Goal: Task Accomplishment & Management: Use online tool/utility

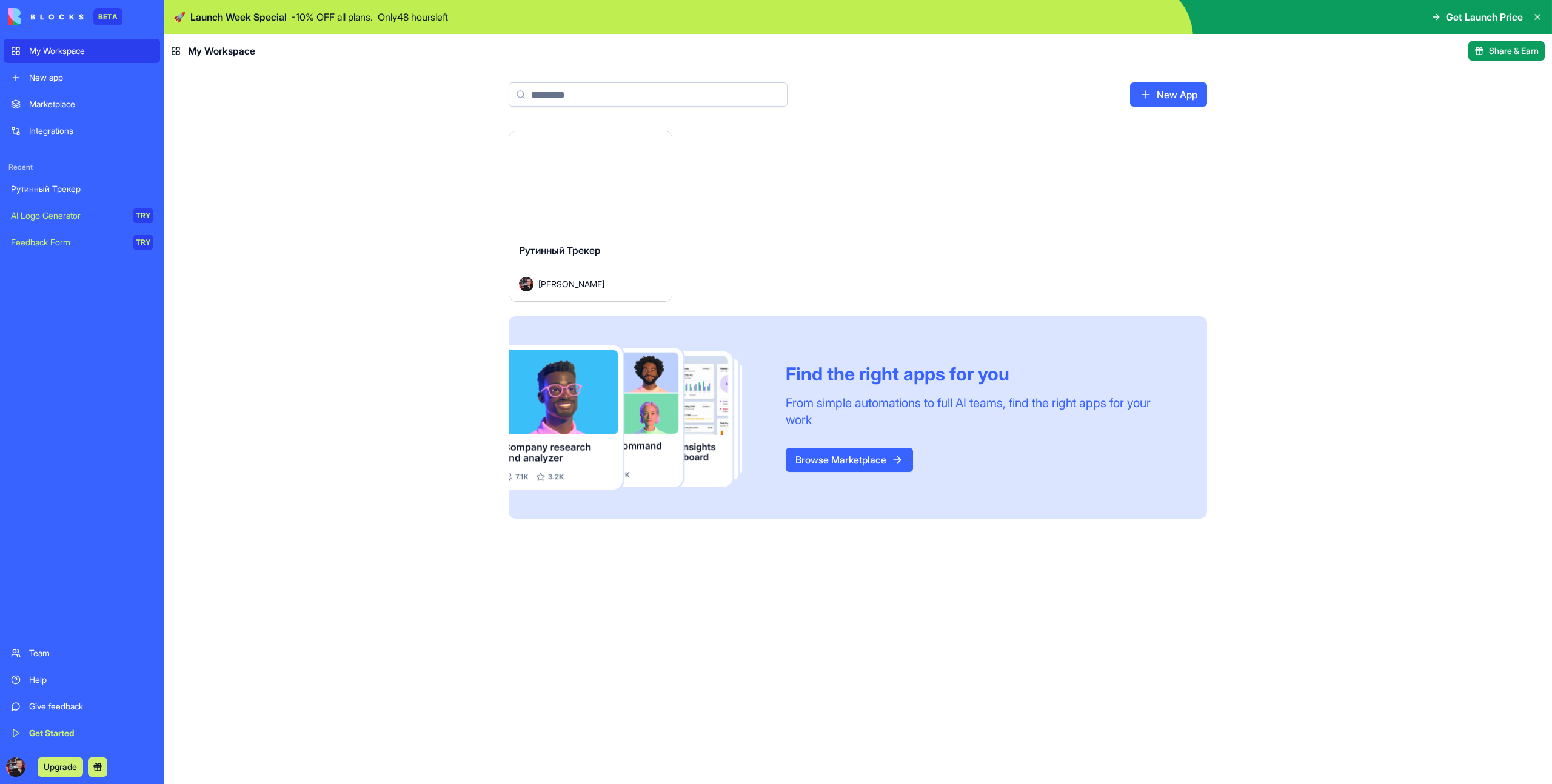
click at [607, 182] on button "Launch" at bounding box center [590, 182] width 91 height 24
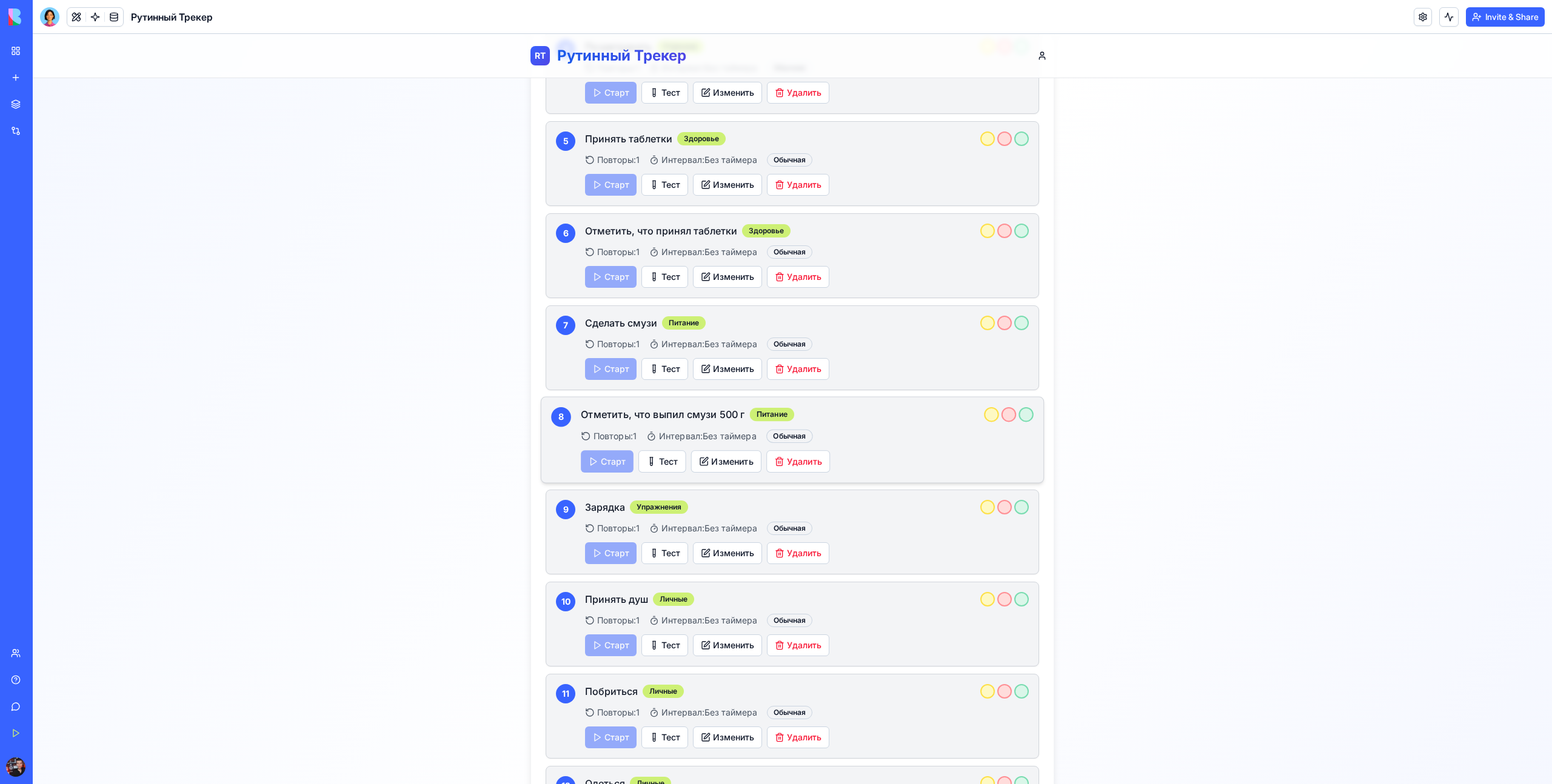
scroll to position [862, 0]
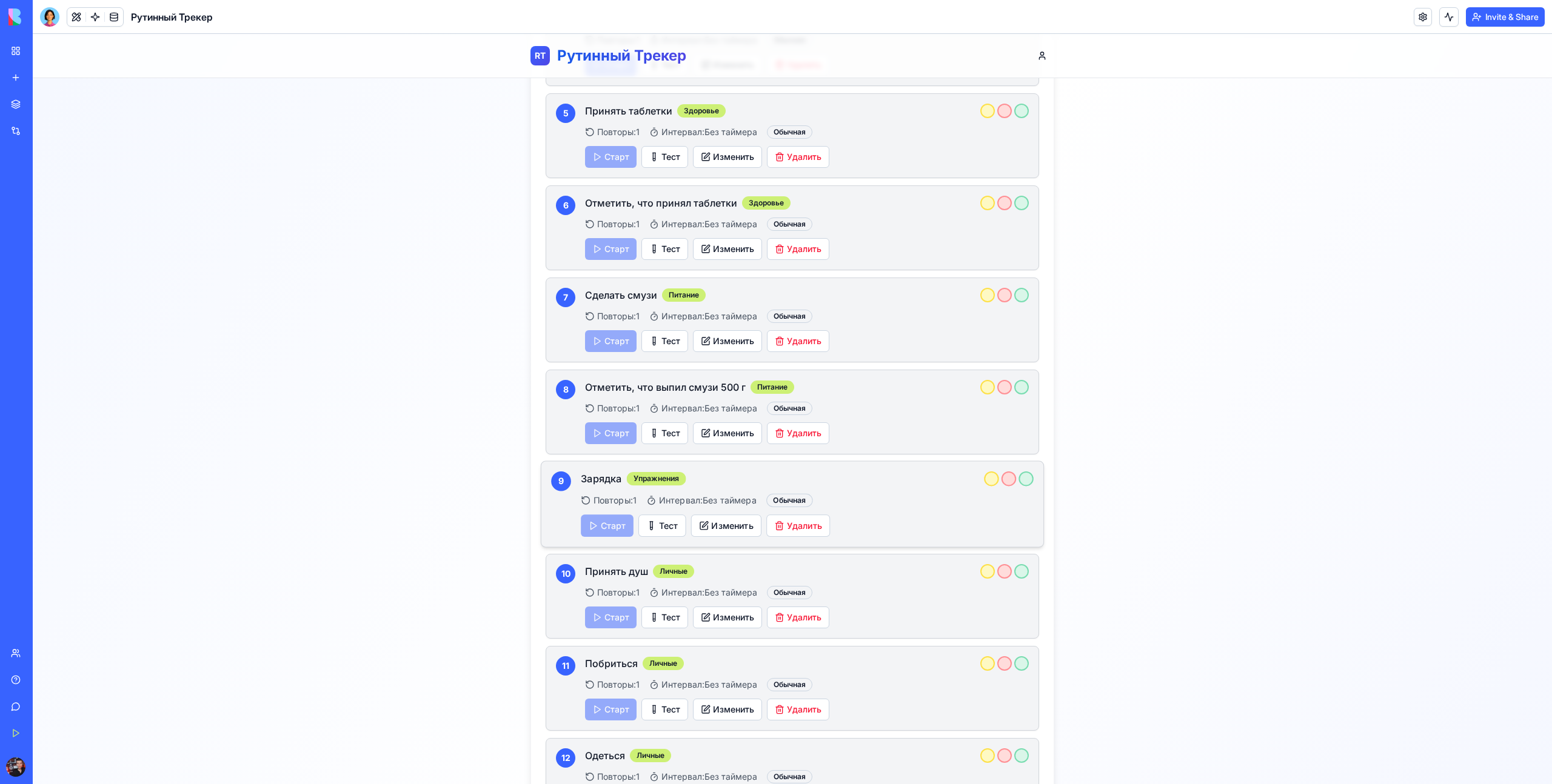
click at [611, 515] on div "Старт Тест Изменить Удалить" at bounding box center [807, 526] width 453 height 23
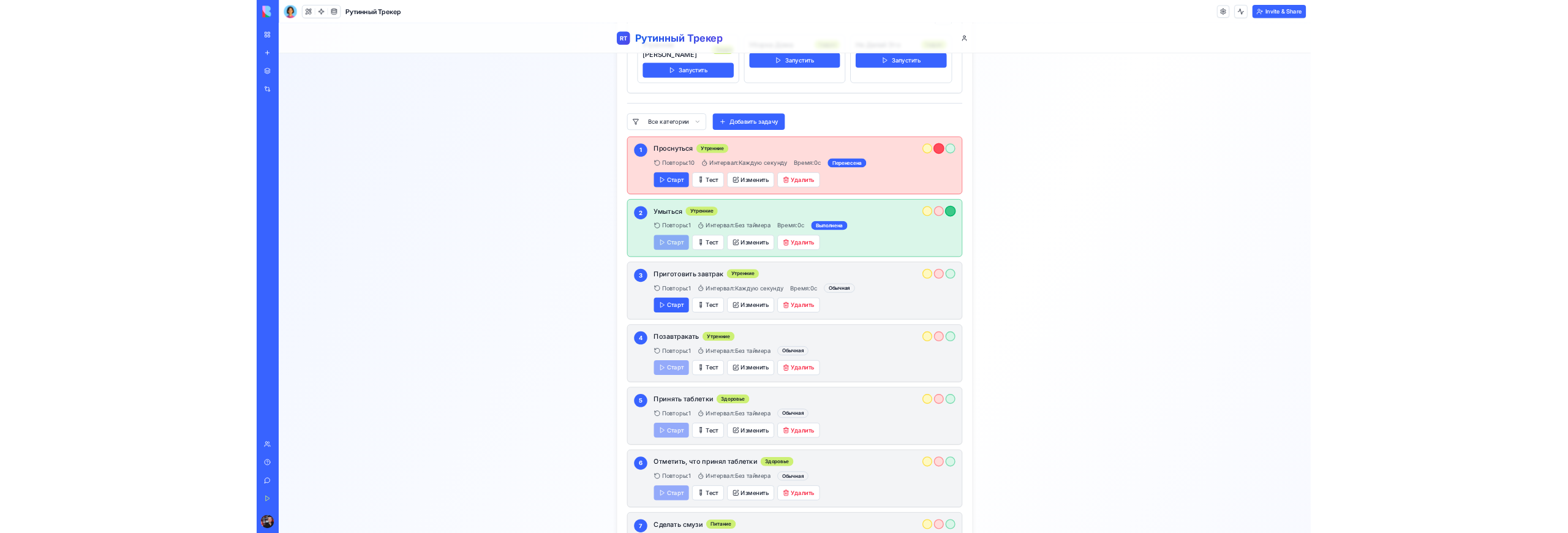
scroll to position [392, 0]
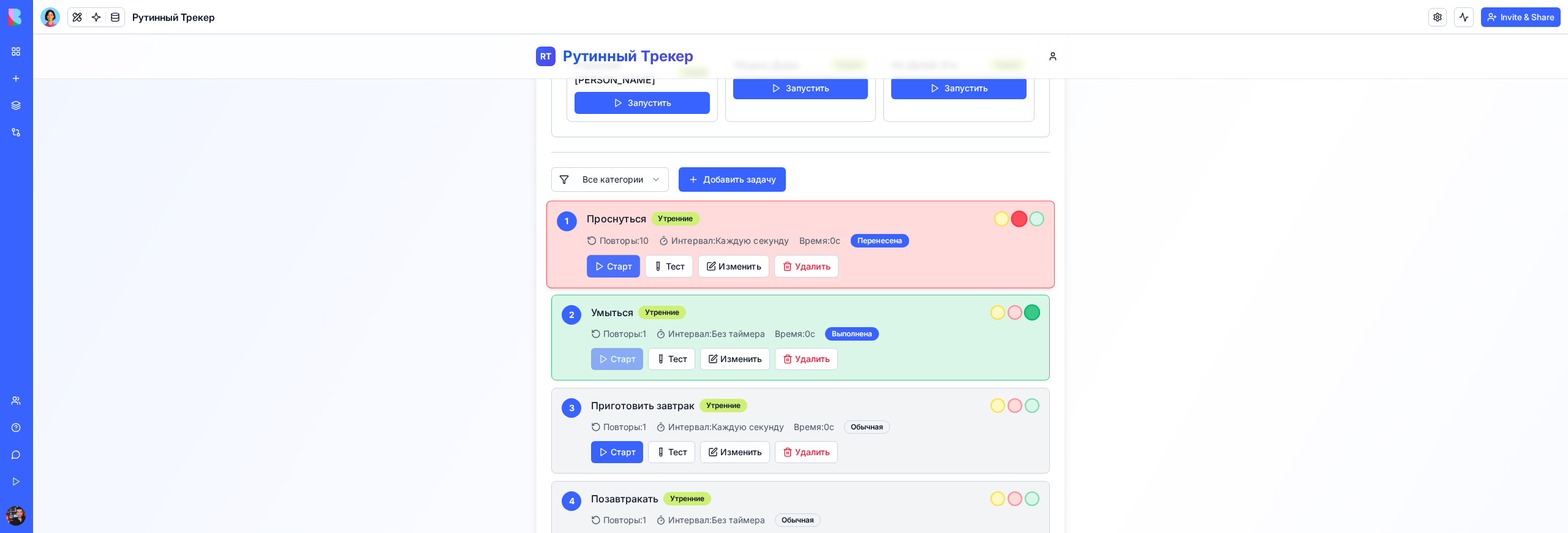
click at [610, 259] on button "Старт" at bounding box center [613, 266] width 53 height 23
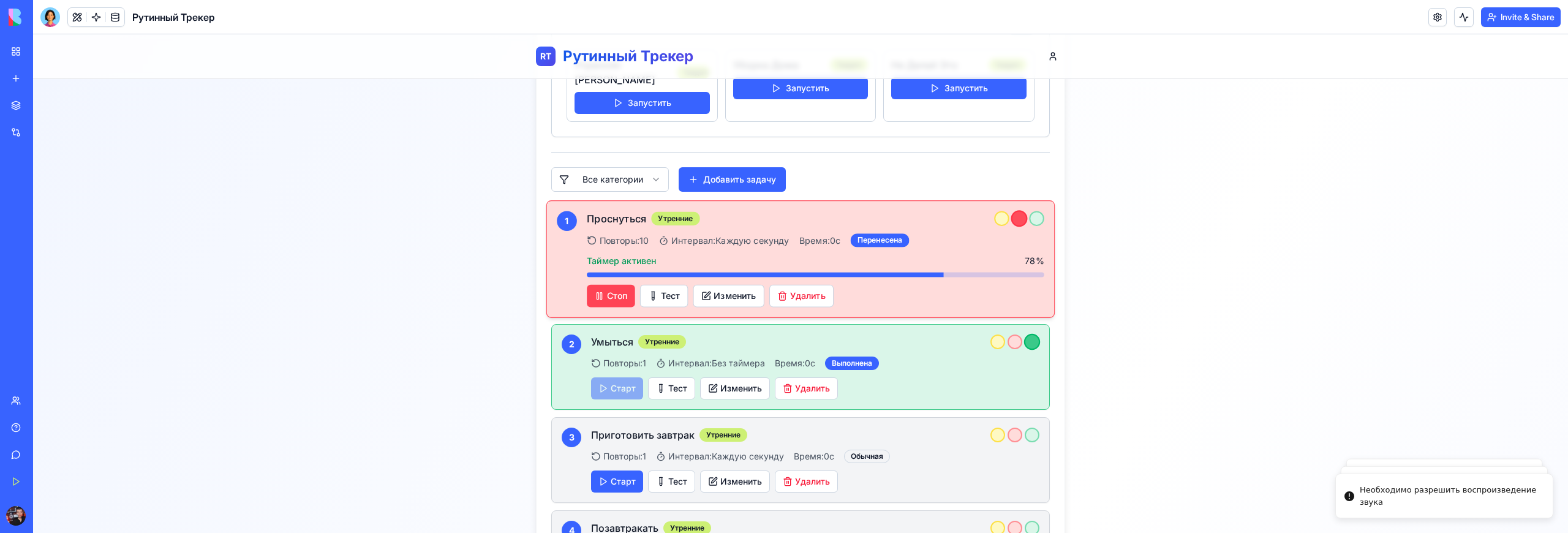
click at [619, 285] on button "Стоп" at bounding box center [611, 297] width 49 height 23
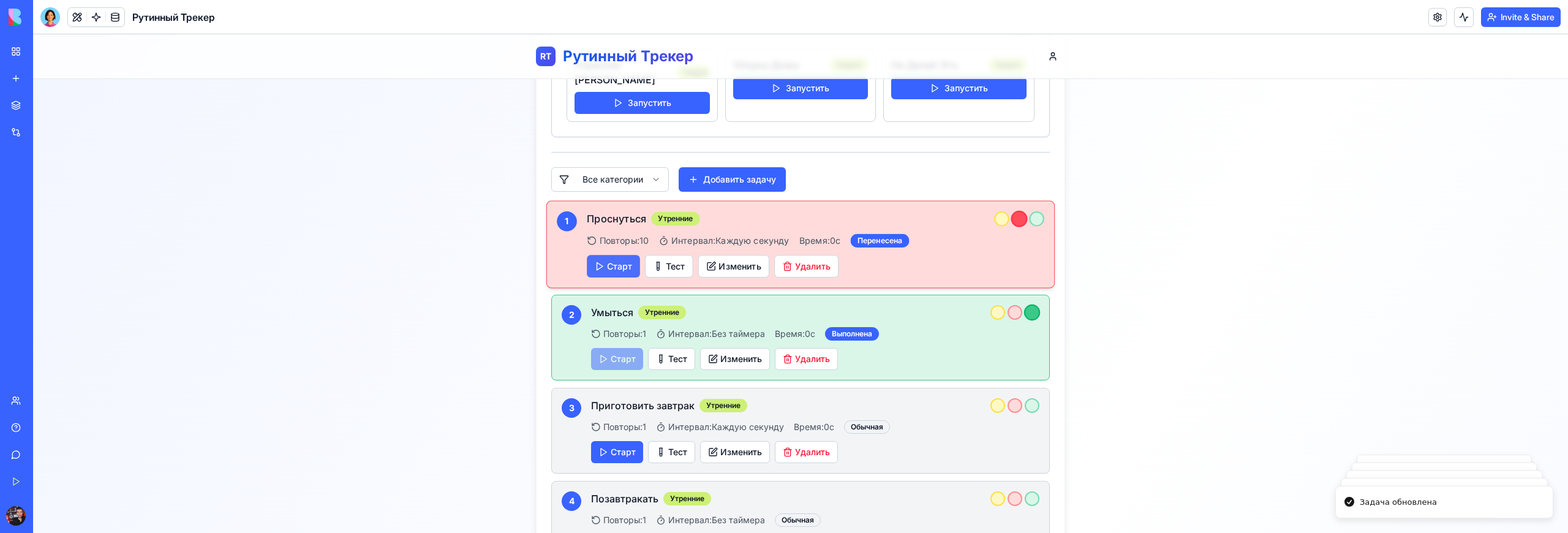
click at [616, 255] on button "Старт" at bounding box center [613, 266] width 53 height 23
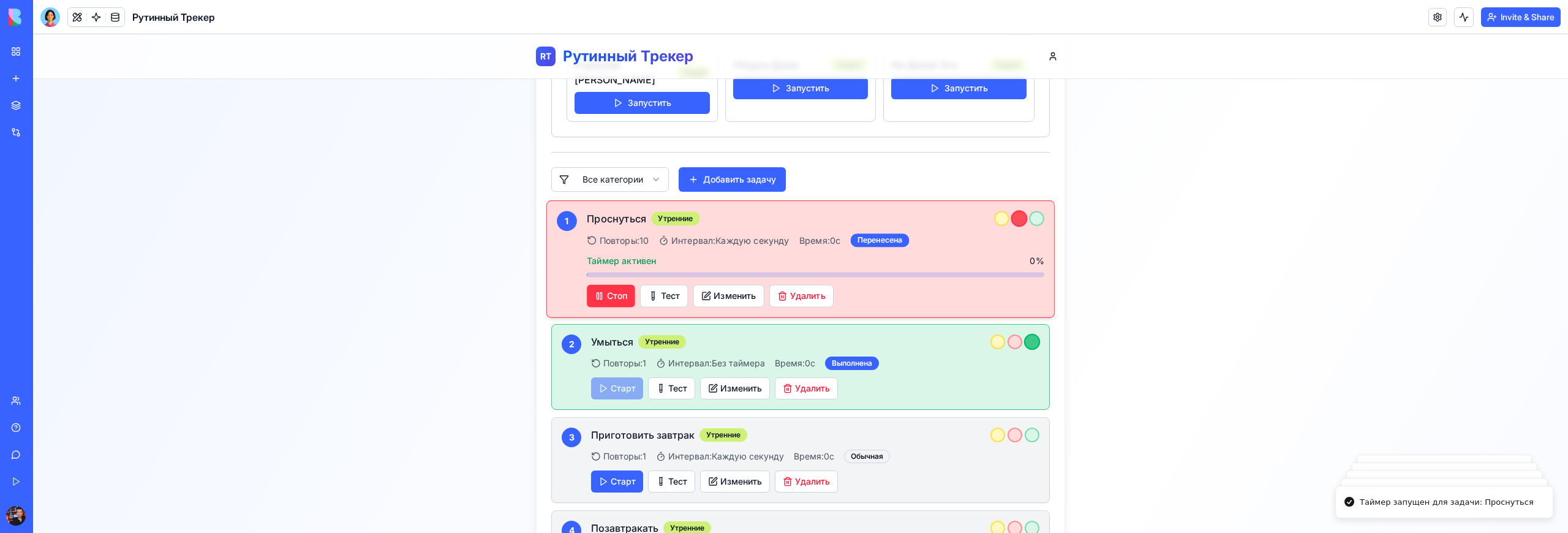
click at [617, 265] on div "Проснуться Утренние Повторы: 10 Интервал: Каждую секунду Время: 0 с Перенесена …" at bounding box center [815, 259] width 458 height 96
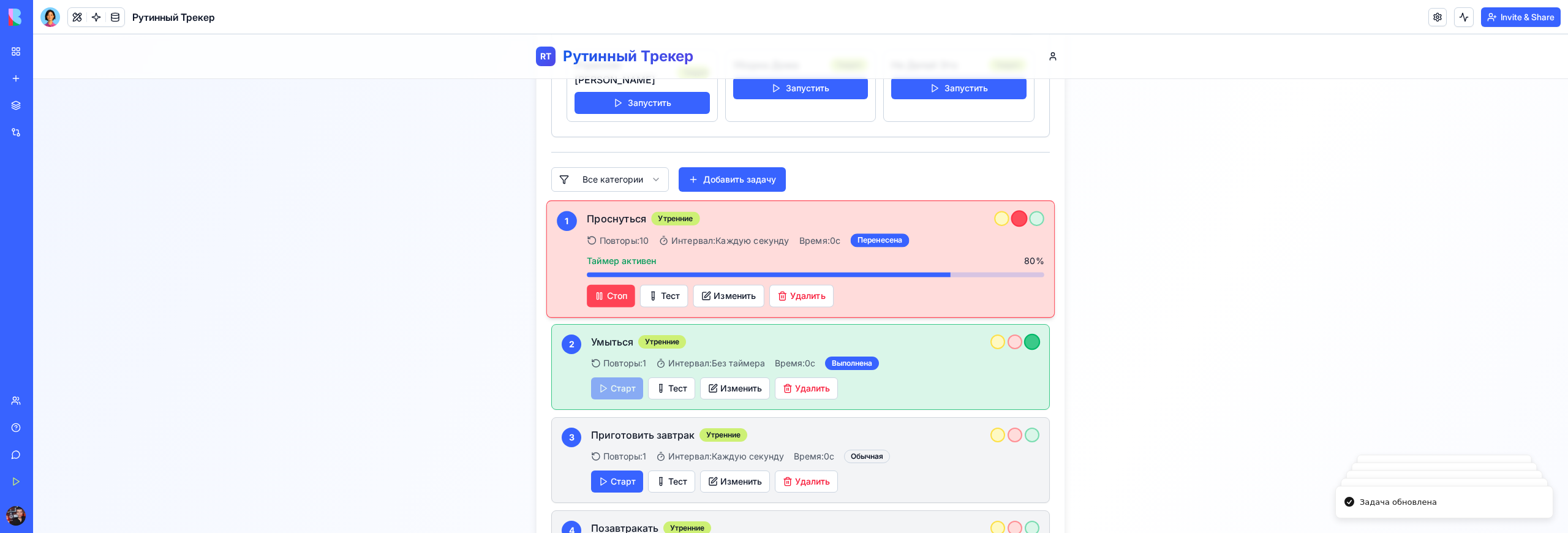
click at [617, 285] on button "Стоп" at bounding box center [611, 297] width 49 height 23
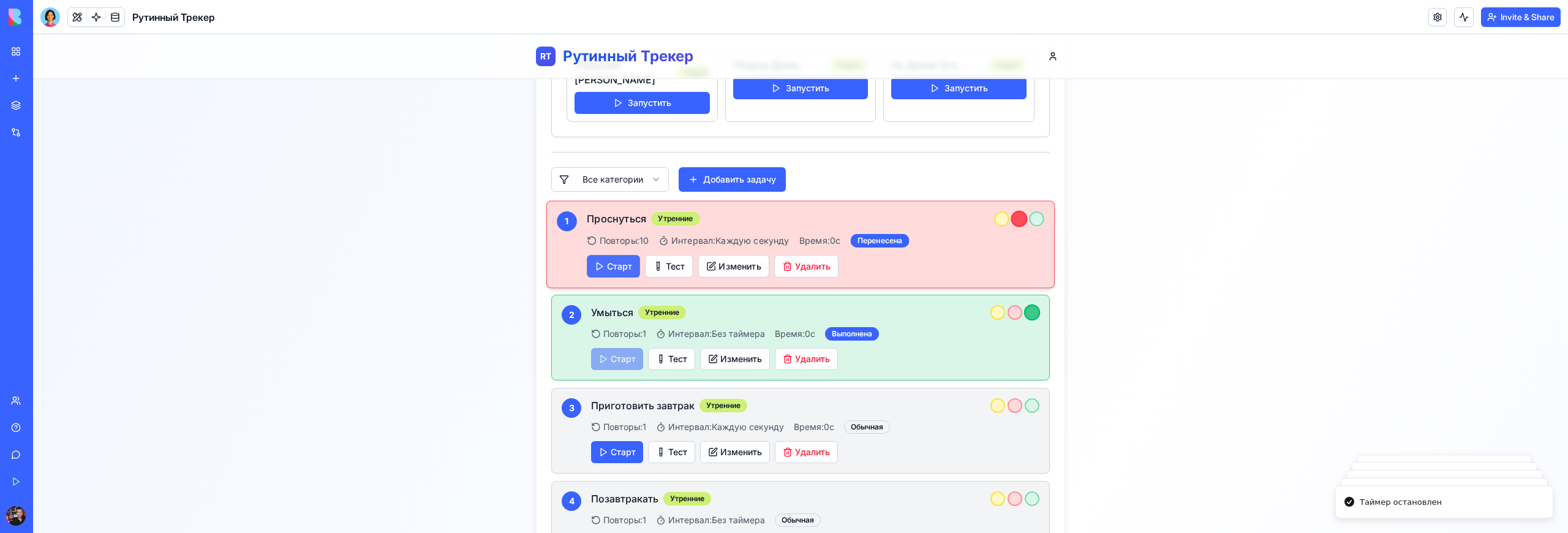
click at [617, 259] on button "Старт" at bounding box center [613, 266] width 53 height 23
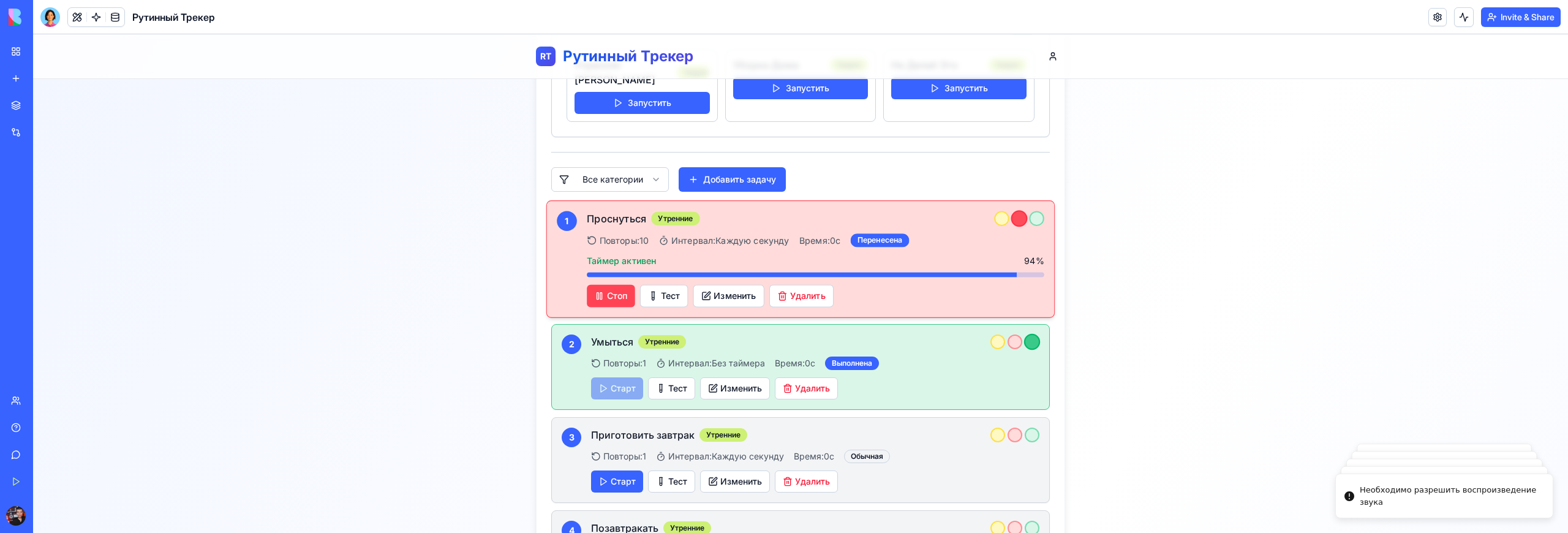
click at [609, 285] on button "Стоп" at bounding box center [611, 297] width 49 height 23
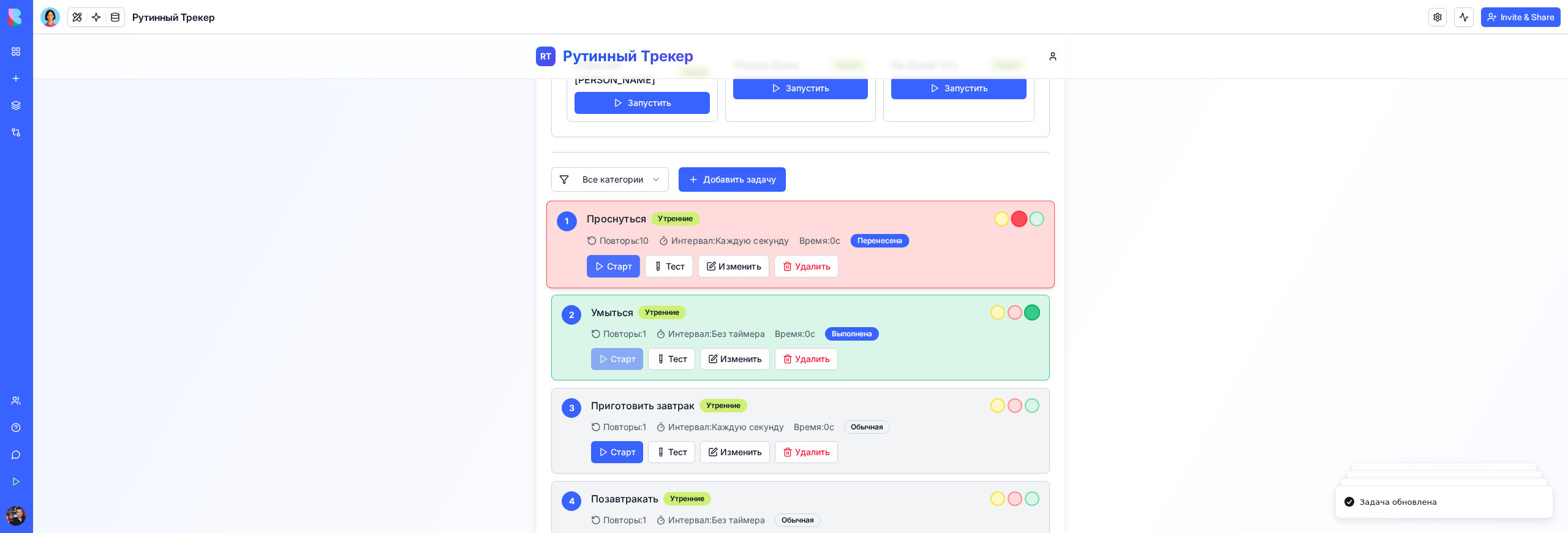
click at [619, 255] on button "Старт" at bounding box center [613, 266] width 53 height 23
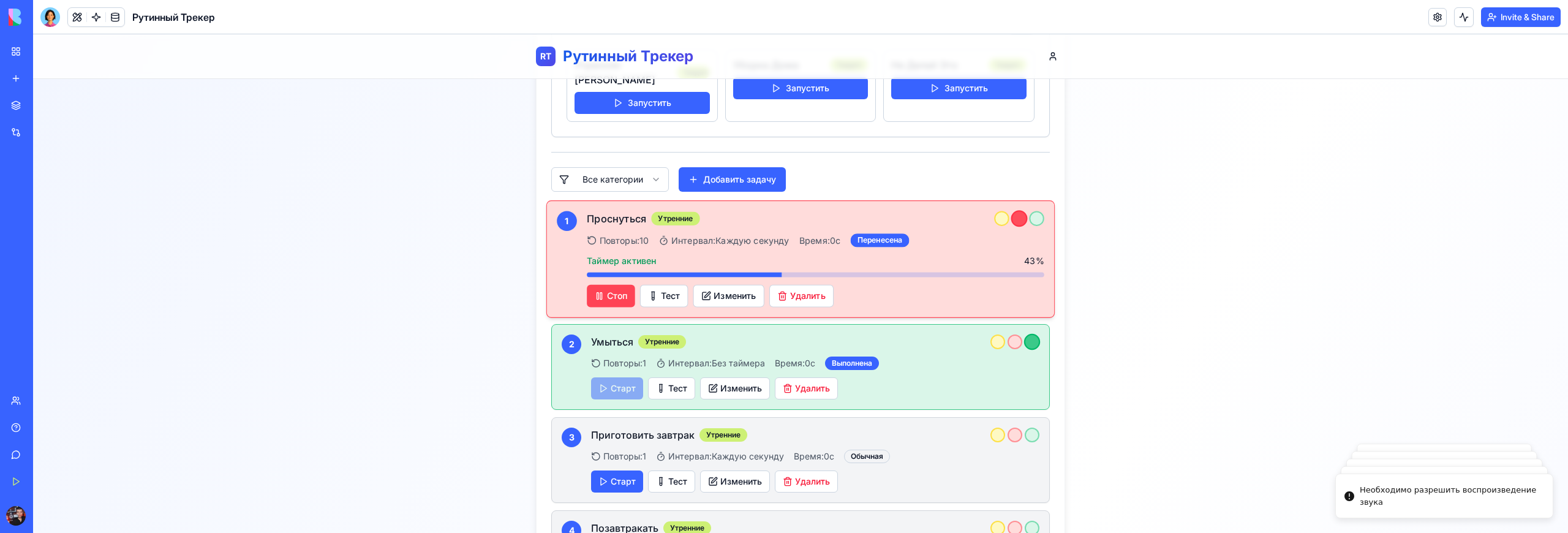
click at [618, 285] on button "Стоп" at bounding box center [611, 297] width 49 height 23
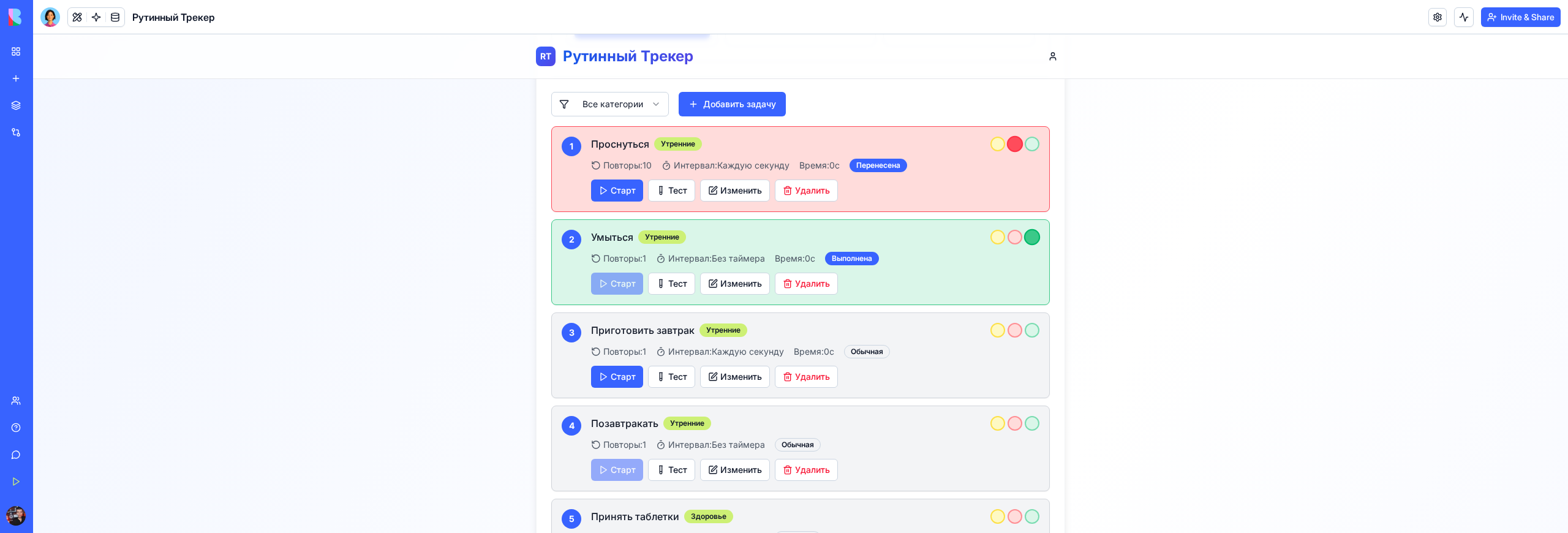
scroll to position [478, 0]
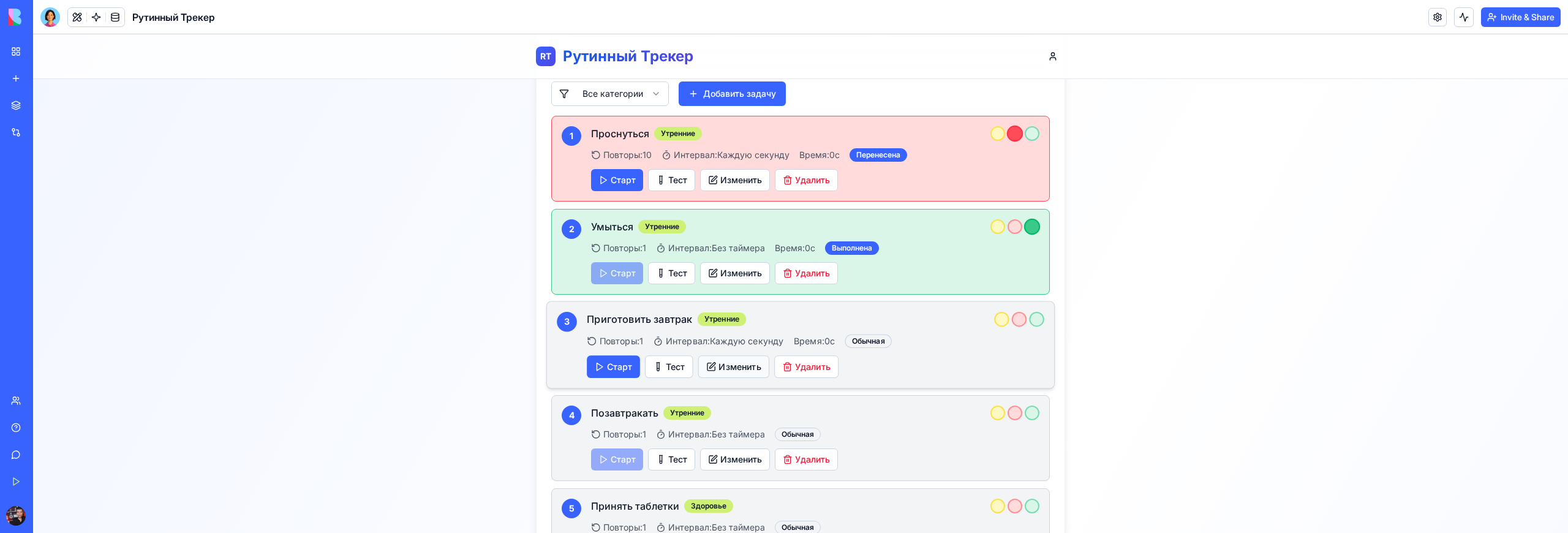
click at [733, 355] on button "Изменить" at bounding box center [734, 367] width 71 height 23
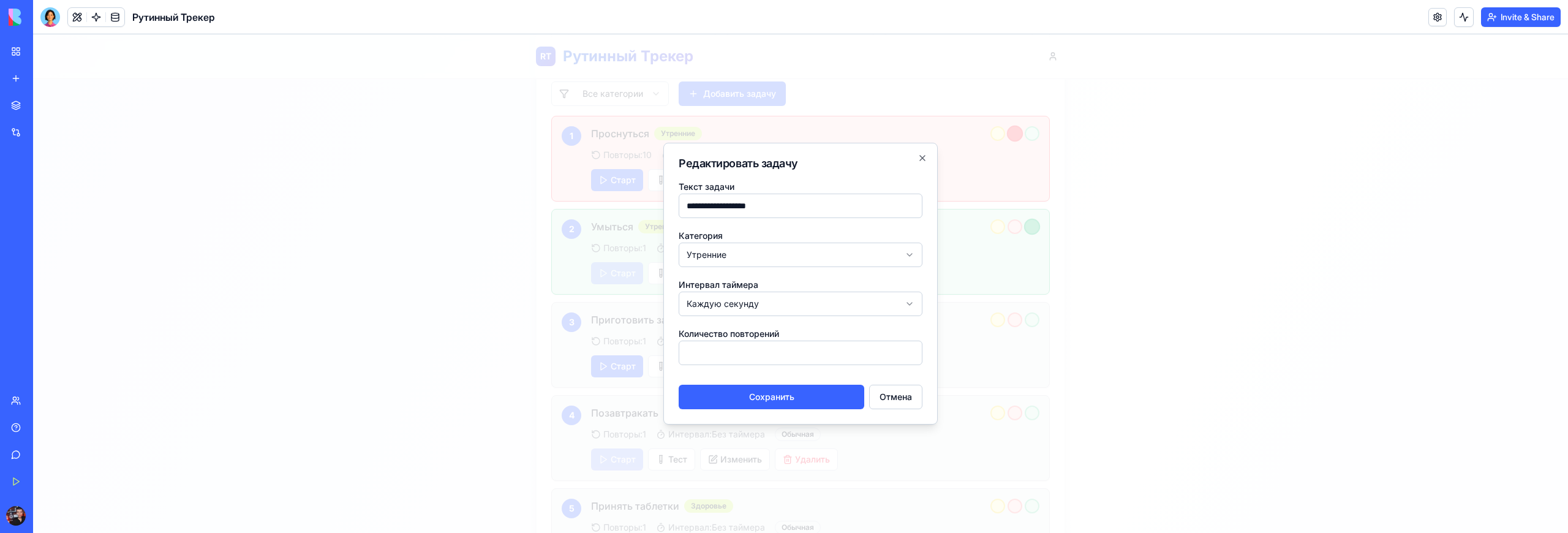
click at [778, 396] on button "Сохранить" at bounding box center [772, 397] width 186 height 25
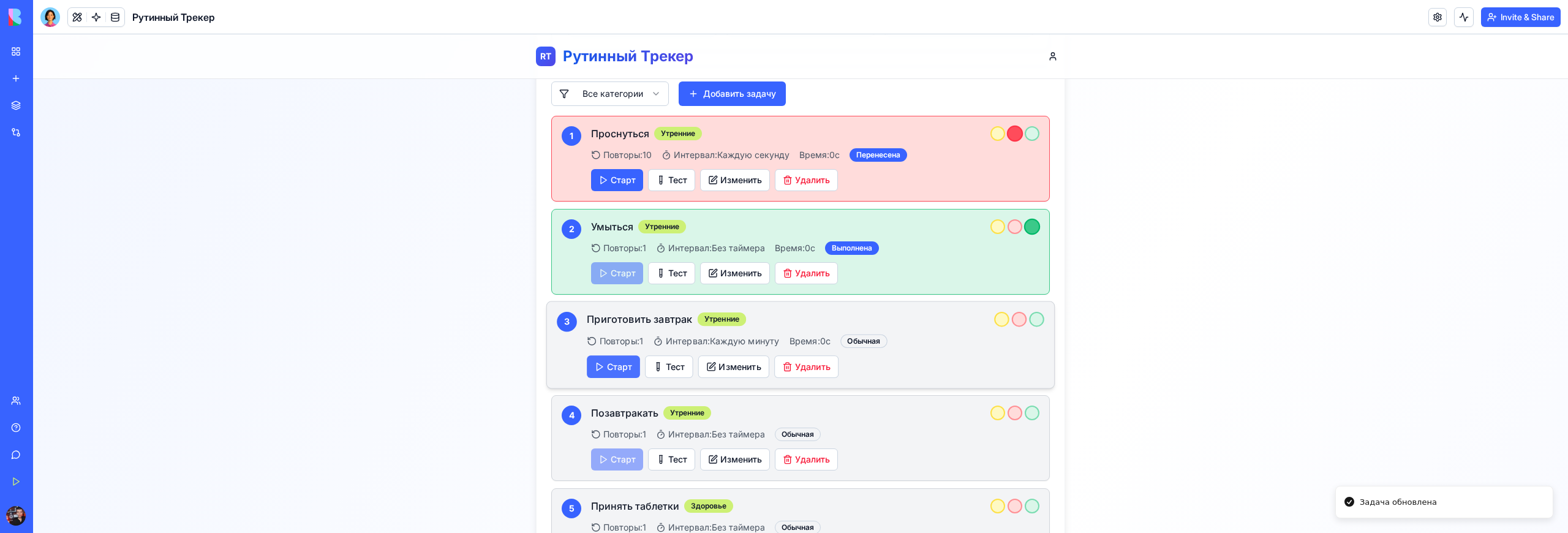
click at [616, 355] on button "Старт" at bounding box center [613, 367] width 53 height 23
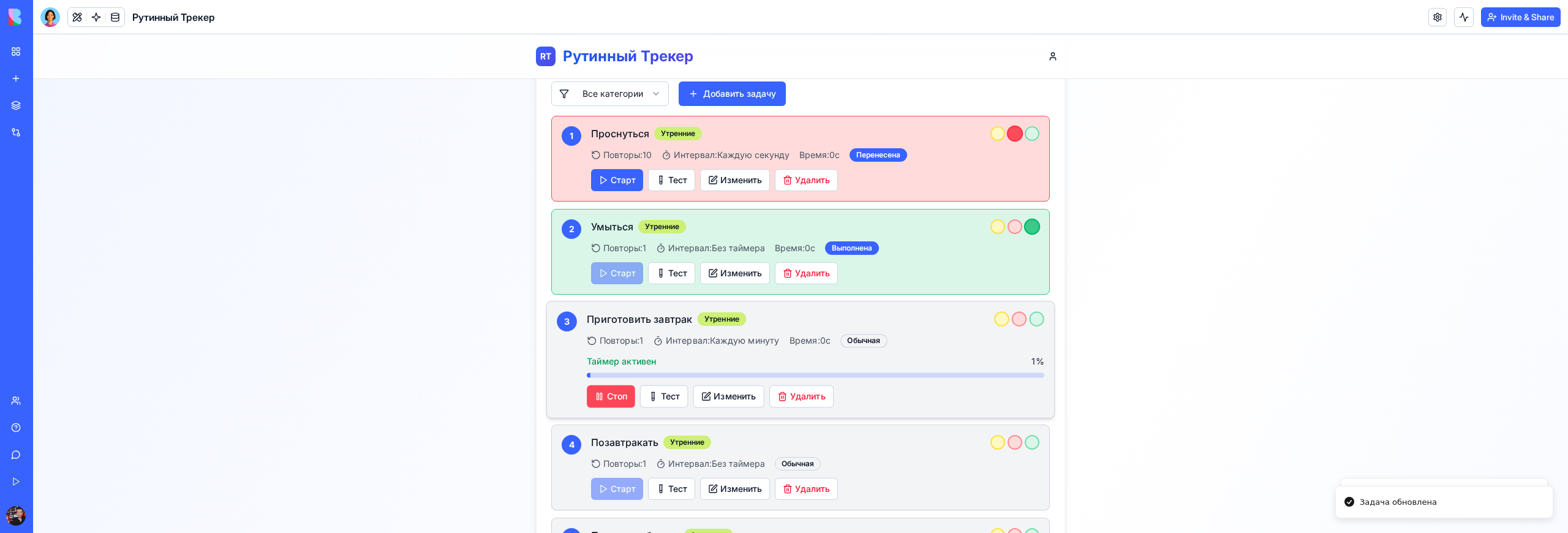
click at [616, 386] on button "Стоп" at bounding box center [611, 397] width 49 height 23
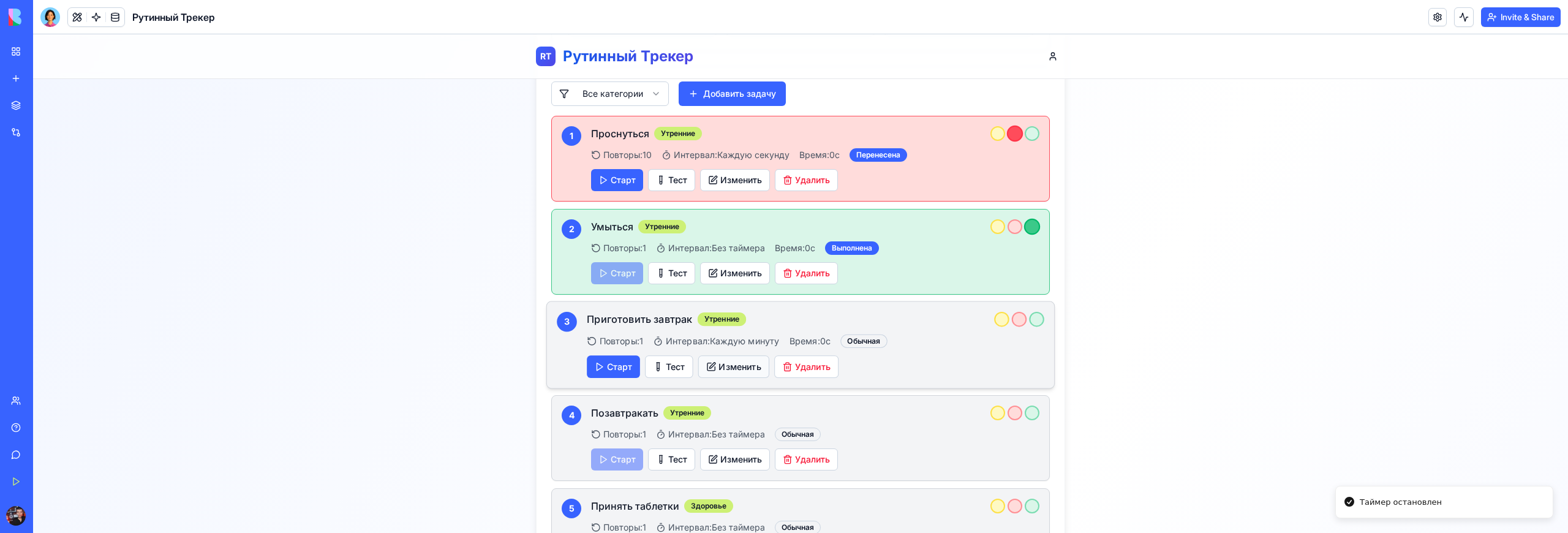
click at [743, 355] on button "Изменить" at bounding box center [734, 367] width 71 height 23
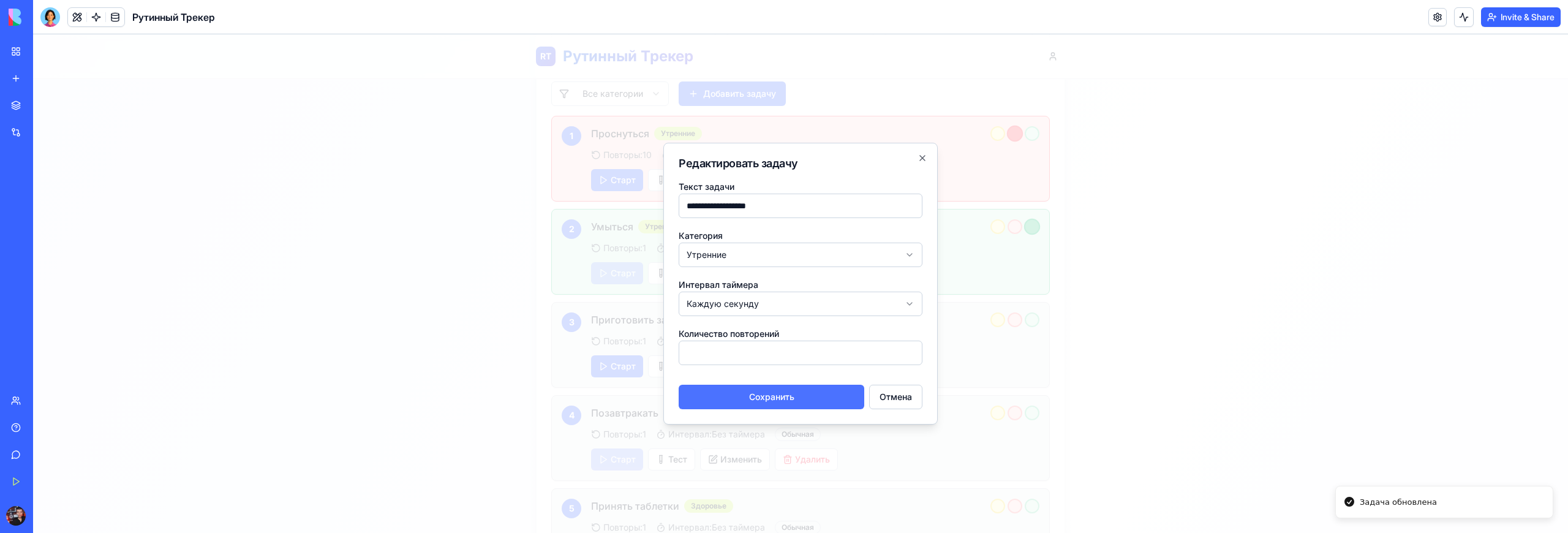
click at [762, 403] on button "Сохранить" at bounding box center [772, 397] width 186 height 25
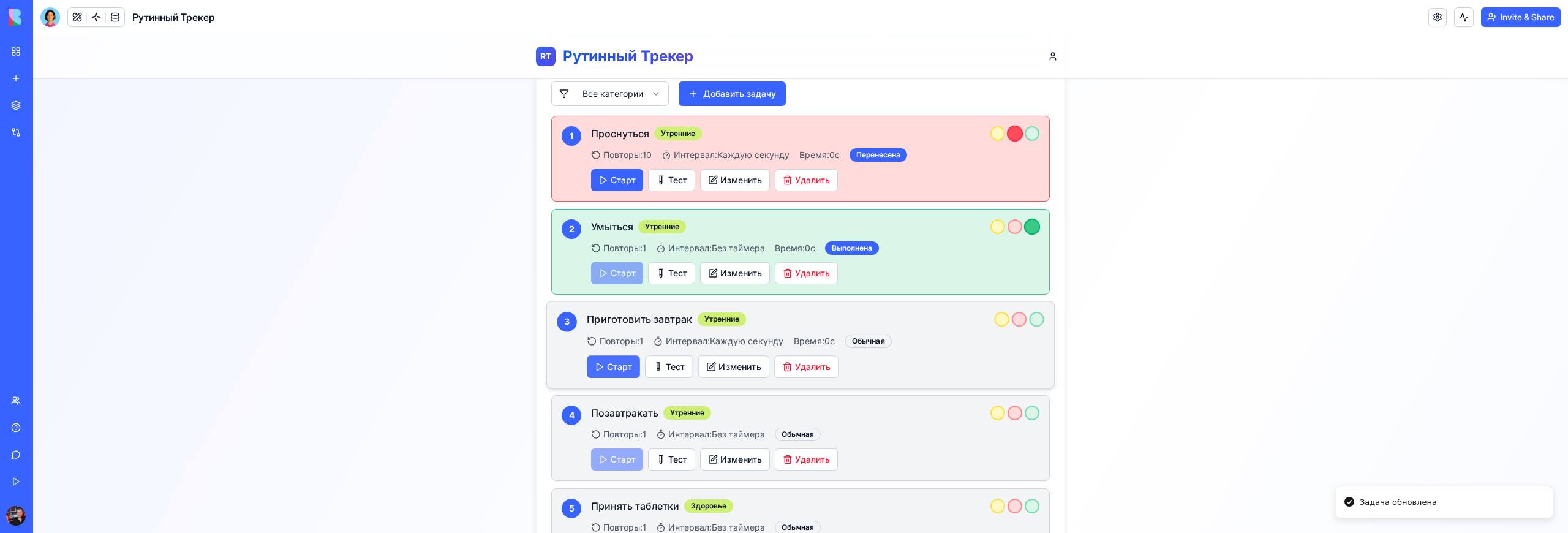
click at [622, 355] on button "Старт" at bounding box center [613, 367] width 53 height 23
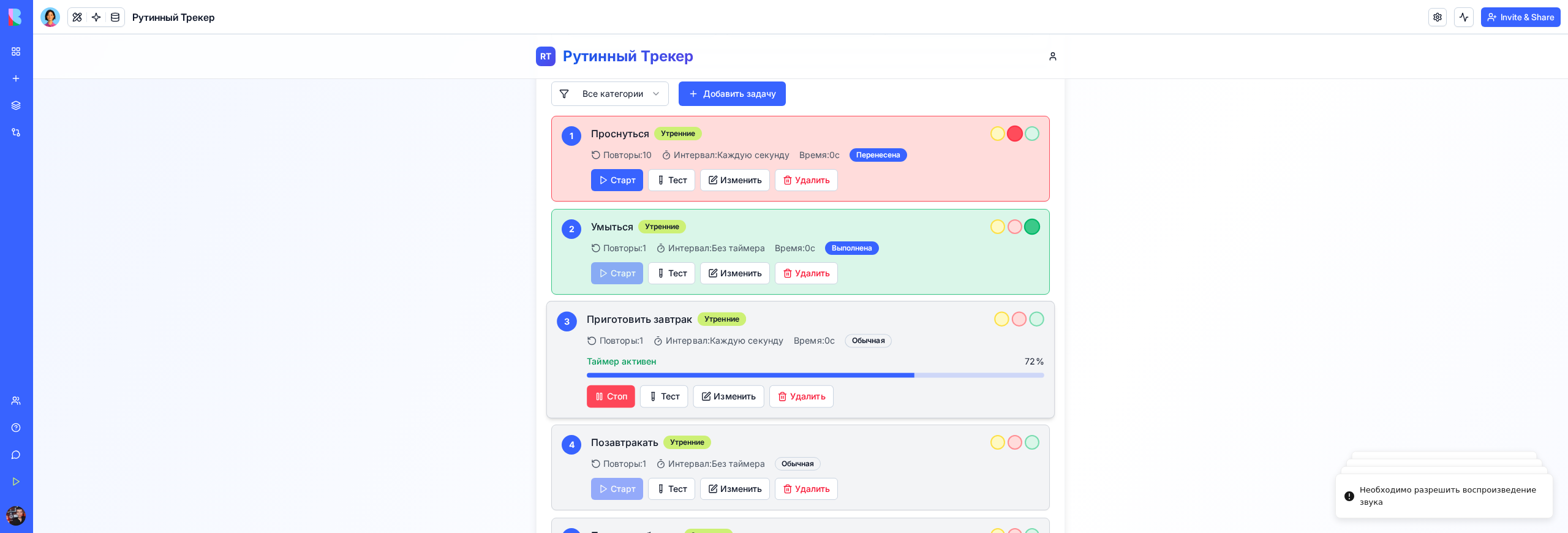
click at [603, 386] on button "Стоп" at bounding box center [611, 397] width 49 height 23
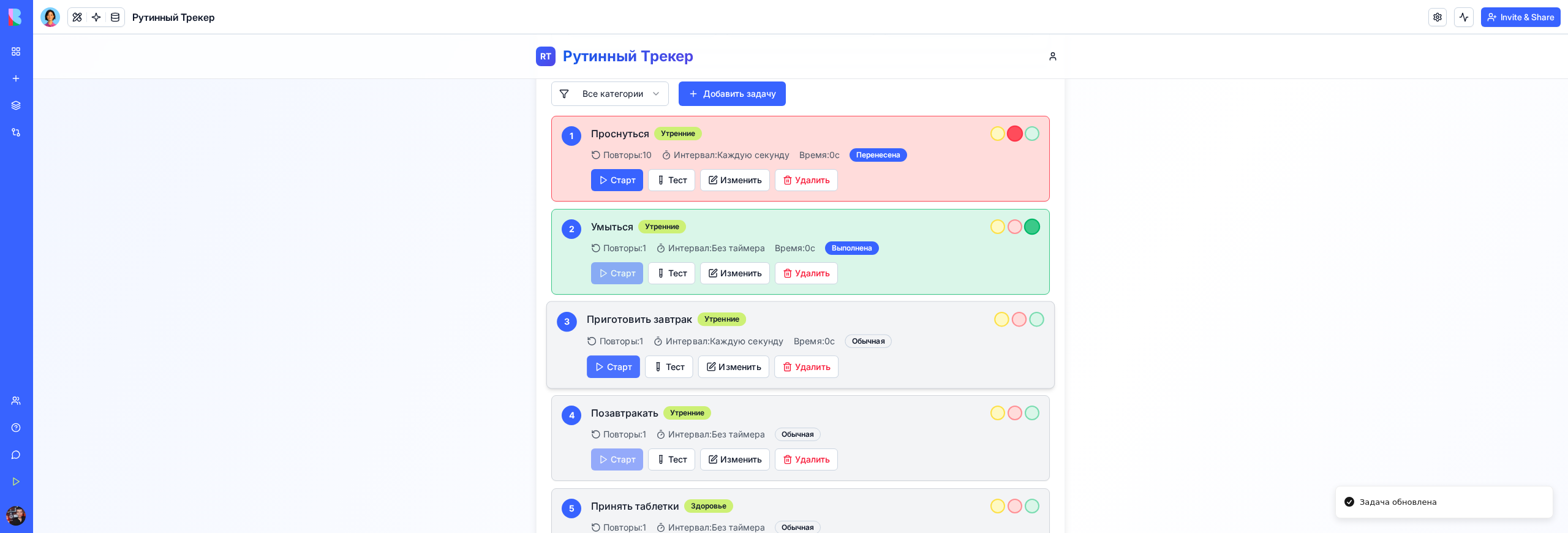
click at [616, 355] on button "Старт" at bounding box center [613, 367] width 53 height 23
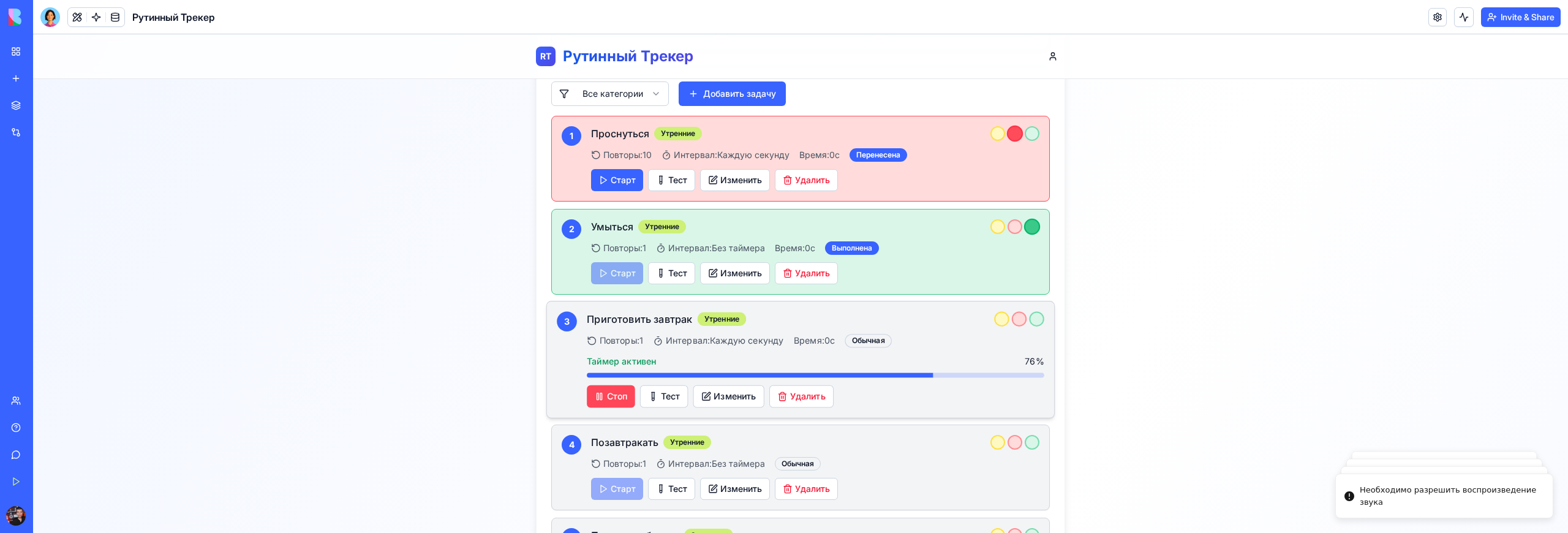
click at [608, 386] on button "Стоп" at bounding box center [611, 397] width 49 height 23
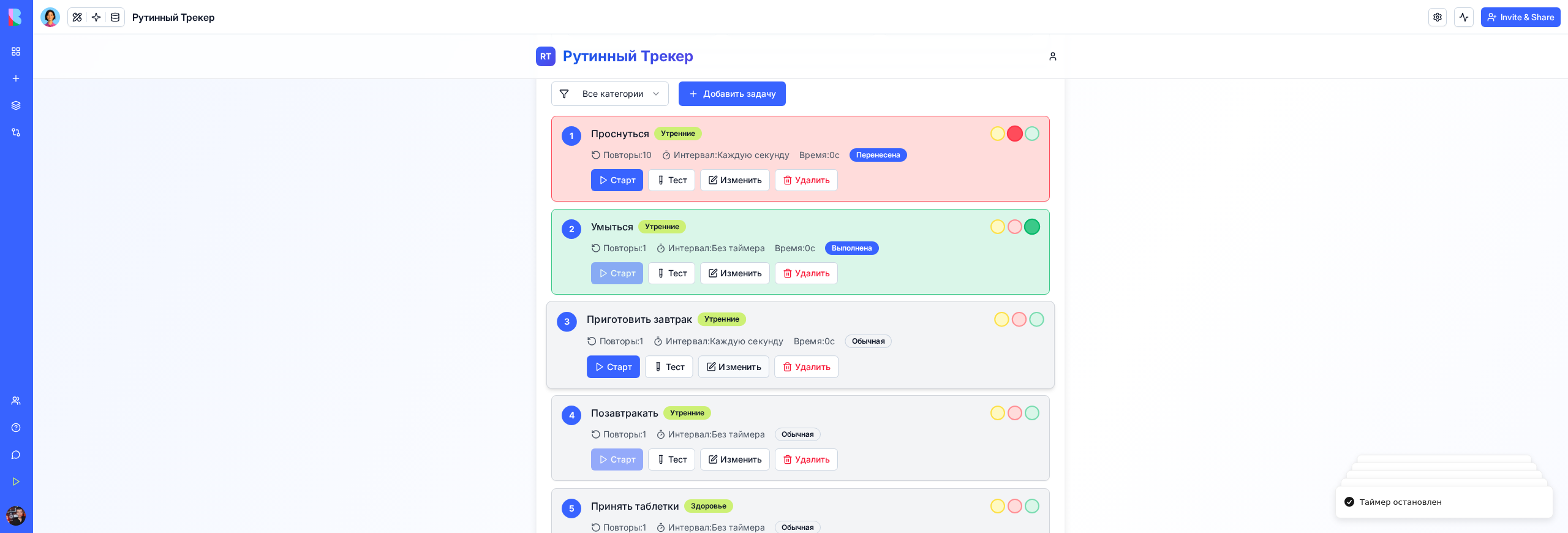
click at [726, 359] on button "Изменить" at bounding box center [734, 367] width 71 height 23
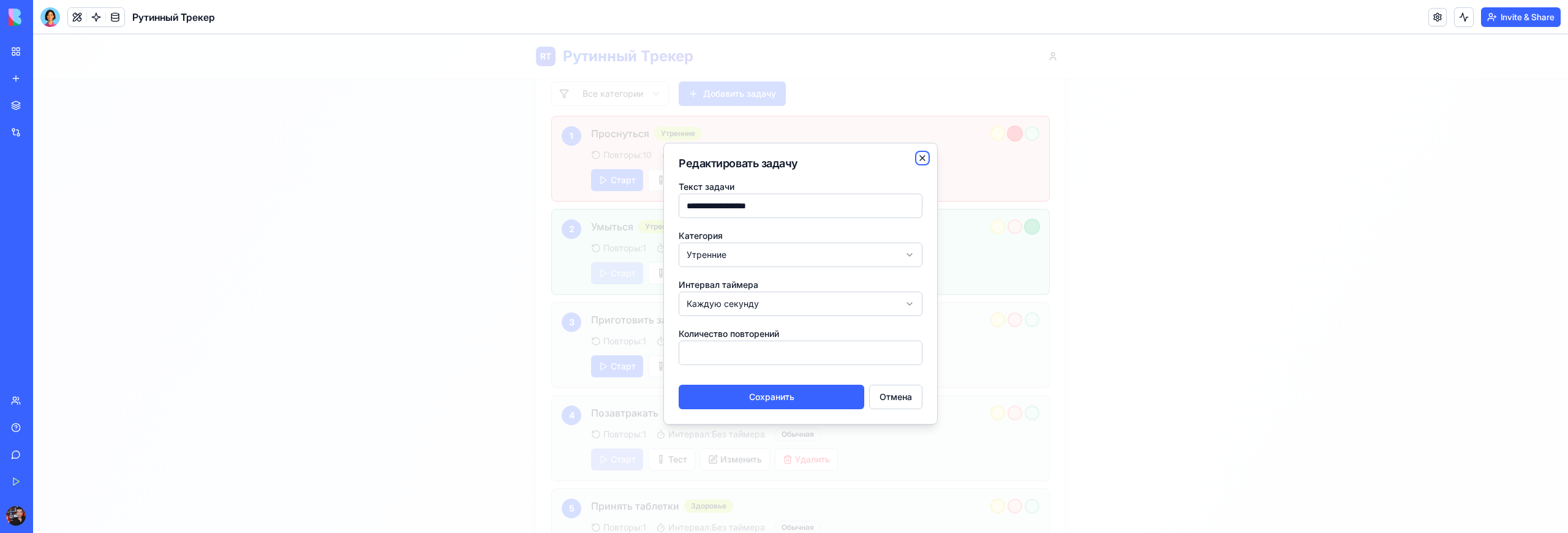
click at [920, 157] on icon "button" at bounding box center [923, 158] width 10 height 10
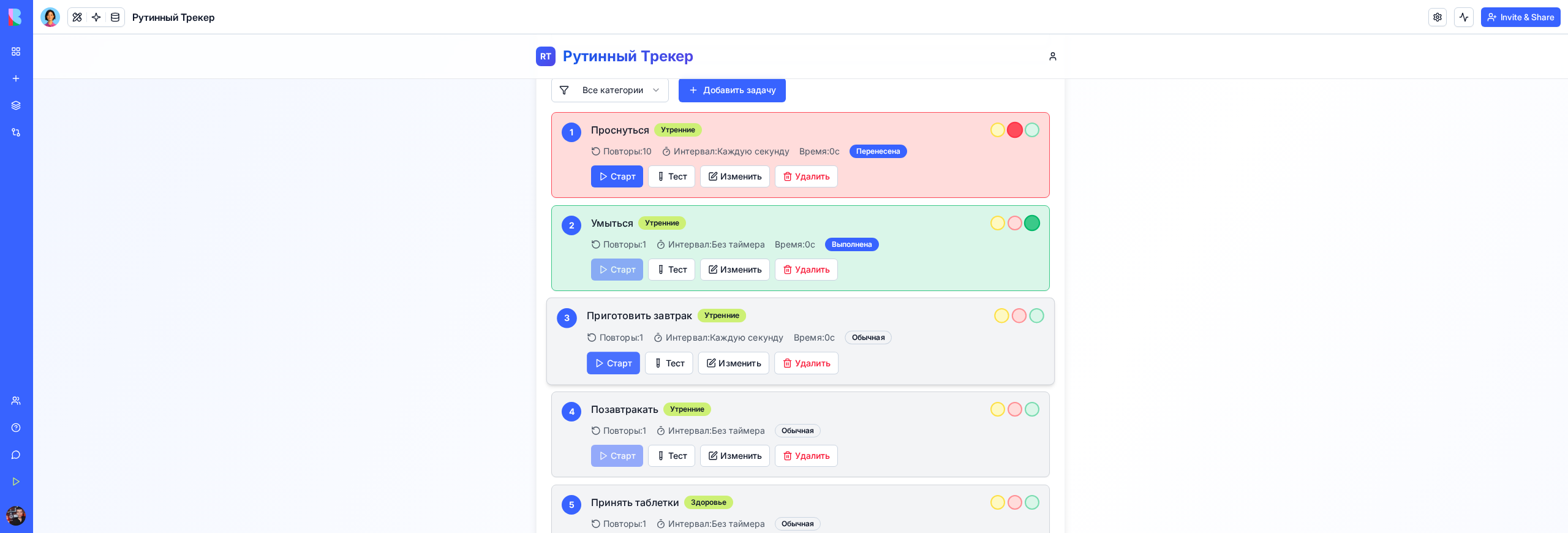
scroll to position [481, 0]
drag, startPoint x: 584, startPoint y: 302, endPoint x: 712, endPoint y: 326, distance: 130.2
click at [713, 326] on div "3 Приготовить завтрак Утренние Повторы: 1 Интервал: Каждую секунду Время: 0 с О…" at bounding box center [800, 342] width 487 height 66
